Goal: Task Accomplishment & Management: Use online tool/utility

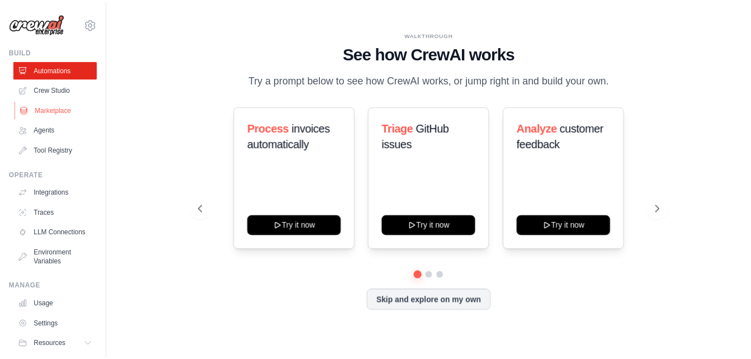
scroll to position [43, 0]
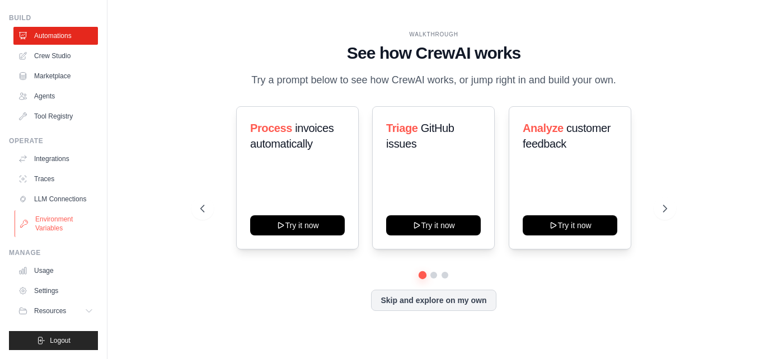
click at [50, 227] on link "Environment Variables" at bounding box center [57, 223] width 84 height 27
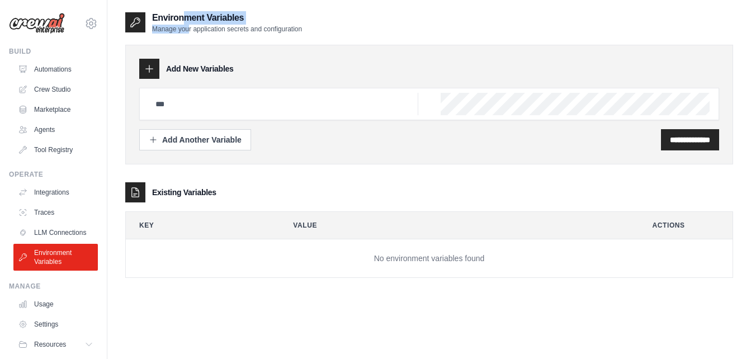
drag, startPoint x: 172, startPoint y: 22, endPoint x: 181, endPoint y: 26, distance: 9.8
click at [181, 26] on div "Environment Variables Manage your application secrets and configuration" at bounding box center [227, 22] width 150 height 22
drag, startPoint x: 181, startPoint y: 26, endPoint x: 188, endPoint y: 43, distance: 17.6
click at [188, 43] on div "**********" at bounding box center [429, 156] width 608 height 244
click at [68, 135] on link "Agents" at bounding box center [57, 130] width 84 height 18
